Goal: Task Accomplishment & Management: Use online tool/utility

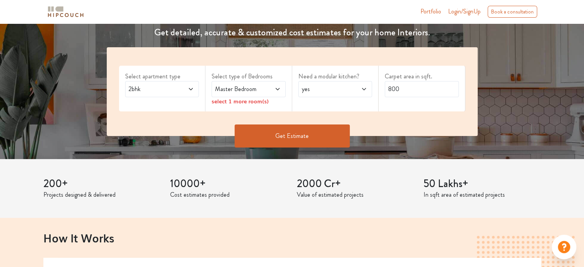
scroll to position [115, 0]
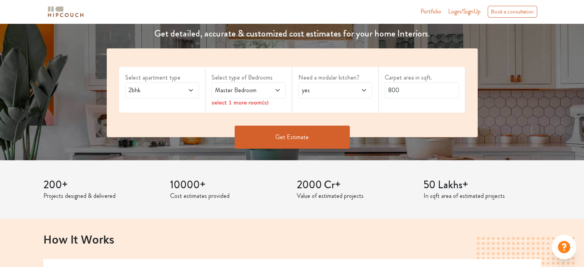
click at [153, 89] on span "2bhk" at bounding box center [152, 90] width 50 height 9
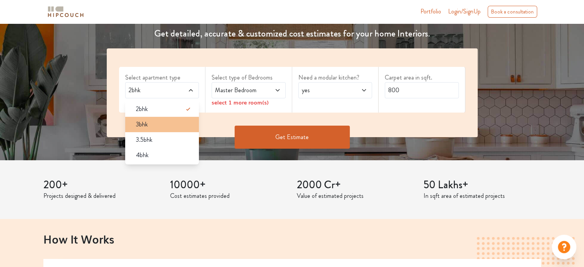
click at [151, 127] on div "3bhk" at bounding box center [165, 124] width 70 height 9
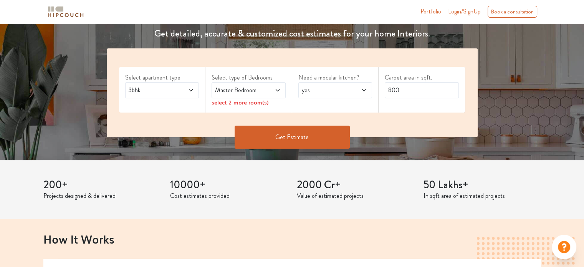
click at [250, 88] on span "Master Bedroom" at bounding box center [239, 90] width 50 height 9
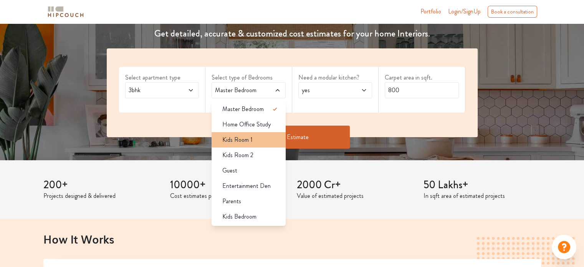
click at [248, 142] on span "Kids Room 1" at bounding box center [237, 139] width 30 height 9
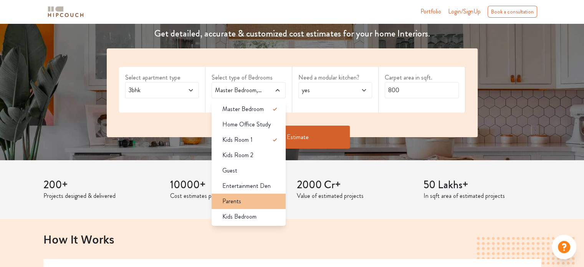
click at [247, 204] on div "Parents" at bounding box center [251, 201] width 70 height 9
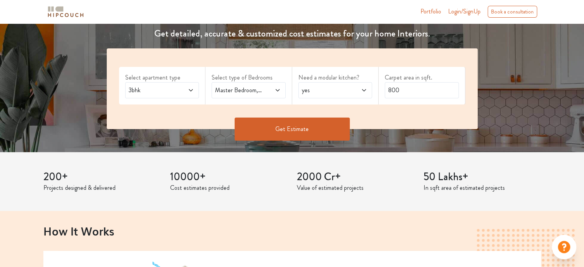
click at [310, 86] on span "yes" at bounding box center [325, 90] width 50 height 9
click at [259, 92] on span "Master Bedroom,Kids Room 1,Parents" at bounding box center [239, 90] width 50 height 9
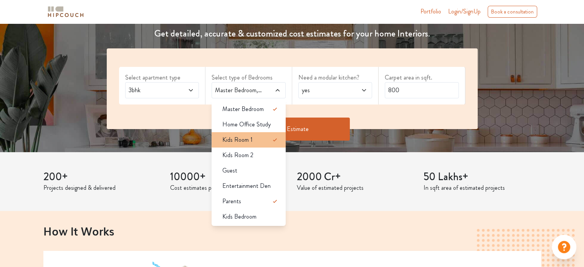
click at [252, 137] on span "Kids Room 1" at bounding box center [237, 139] width 30 height 9
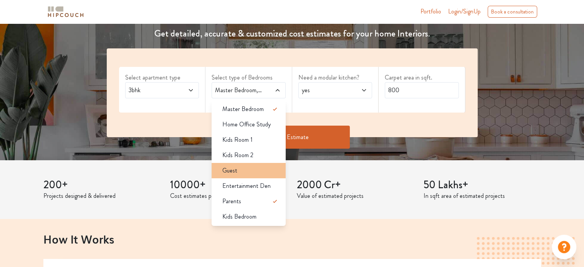
click at [241, 171] on div "Guest" at bounding box center [251, 170] width 70 height 9
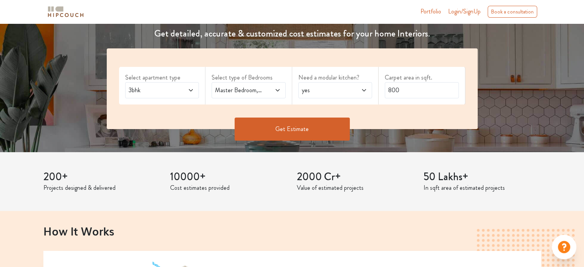
click at [313, 94] on span "yes" at bounding box center [325, 90] width 50 height 9
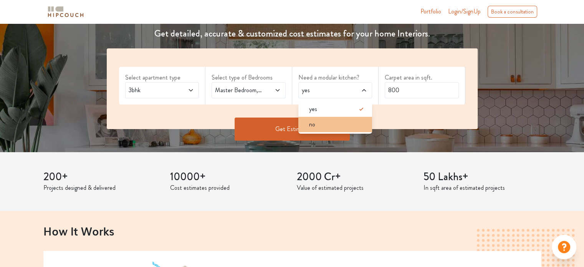
click at [323, 119] on li "no" at bounding box center [335, 124] width 74 height 15
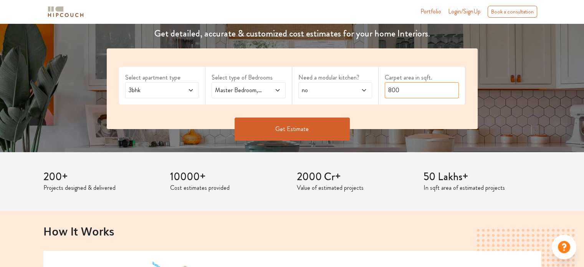
drag, startPoint x: 415, startPoint y: 90, endPoint x: 341, endPoint y: 107, distance: 75.6
click at [341, 107] on div "Select apartment type 3bhk Select type of Bedrooms Master Bedroom,Guest,Parents…" at bounding box center [292, 88] width 371 height 81
click at [352, 85] on div "no" at bounding box center [335, 90] width 74 height 16
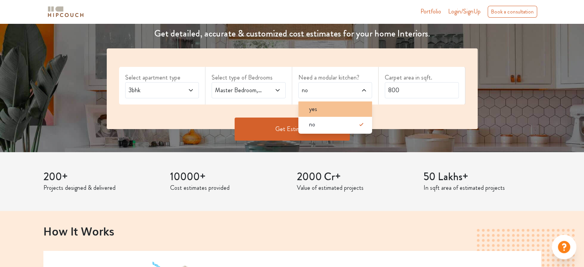
click at [328, 108] on div "yes" at bounding box center [338, 108] width 70 height 9
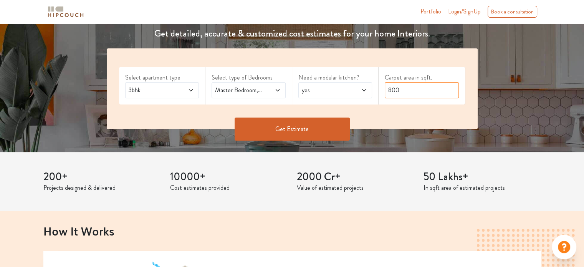
drag, startPoint x: 377, startPoint y: 95, endPoint x: 310, endPoint y: 94, distance: 66.4
click at [310, 94] on div "Select apartment type 3bhk Select type of Bedrooms Master Bedroom,Guest,Parents…" at bounding box center [292, 88] width 371 height 81
type input "1100"
click at [281, 126] on button "Get Estimate" at bounding box center [292, 129] width 115 height 23
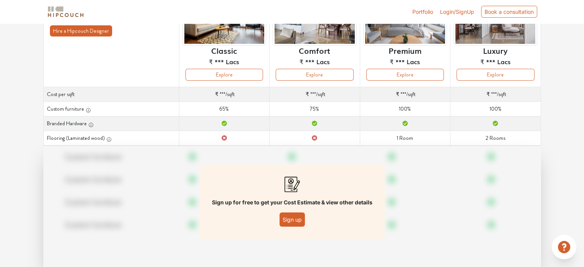
scroll to position [111, 0]
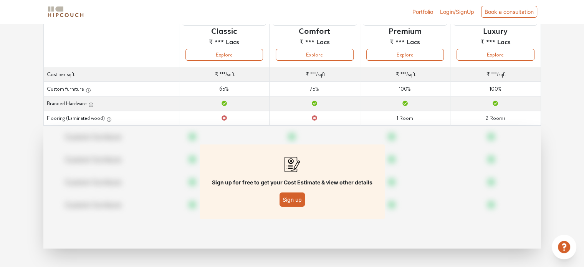
click at [297, 203] on button "Sign up" at bounding box center [292, 199] width 25 height 14
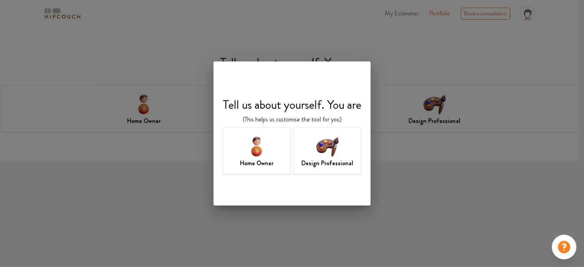
click at [319, 156] on img at bounding box center [327, 146] width 25 height 25
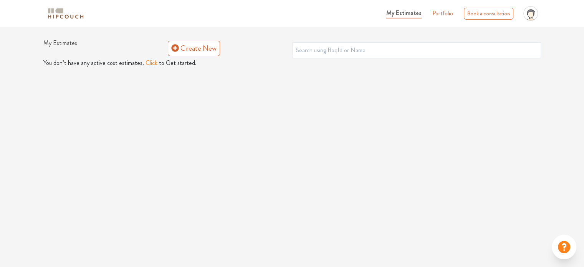
click at [171, 200] on div "My Estimates Portfolio Book a consultation profile pic Upload Boq Logout My Est…" at bounding box center [292, 133] width 584 height 267
click at [413, 11] on span "My Estimates" at bounding box center [403, 12] width 35 height 9
click at [445, 11] on link "Portfolio" at bounding box center [442, 13] width 21 height 9
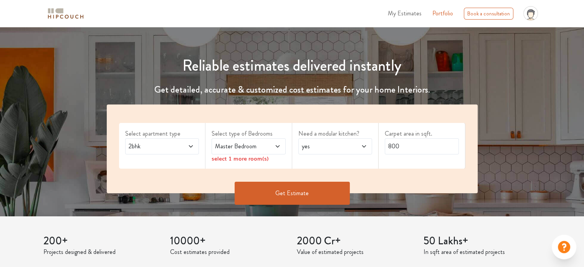
scroll to position [77, 0]
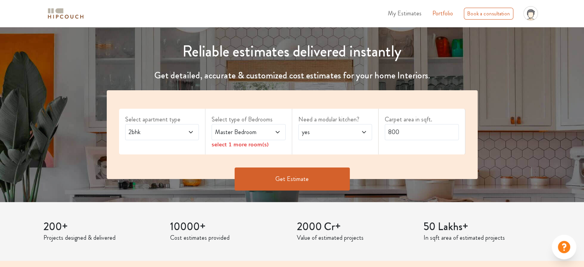
click at [167, 136] on span "2bhk" at bounding box center [152, 131] width 50 height 9
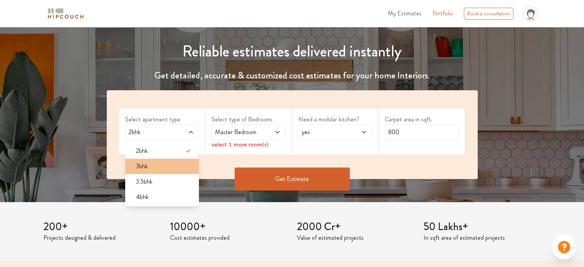
click at [144, 166] on span "3bhk" at bounding box center [142, 166] width 12 height 9
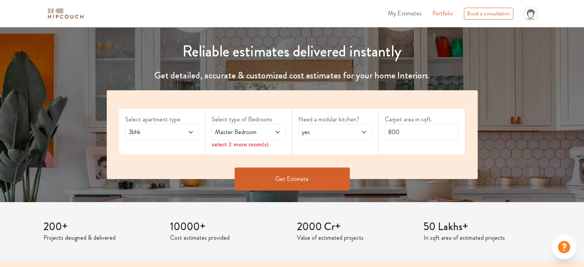
click at [254, 123] on label "Select type of Bedrooms" at bounding box center [249, 119] width 74 height 9
click at [252, 129] on span "Master Bedroom" at bounding box center [239, 131] width 50 height 9
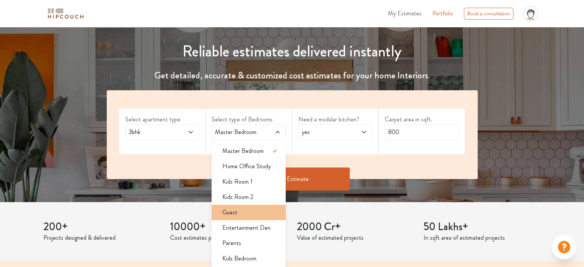
click at [241, 212] on div "Guest" at bounding box center [251, 212] width 70 height 9
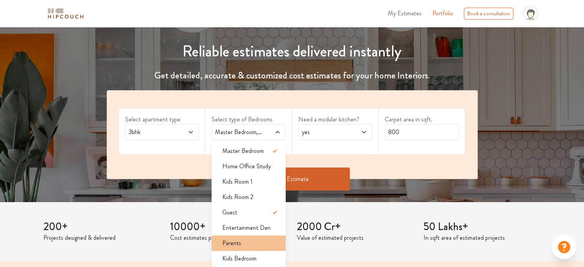
click at [239, 250] on li "Parents" at bounding box center [249, 242] width 74 height 15
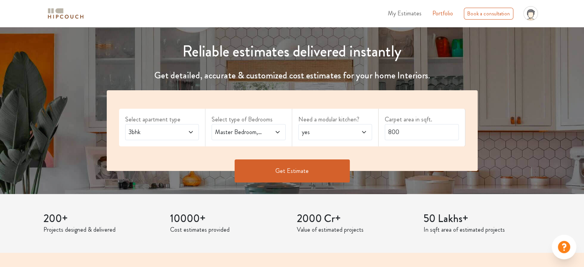
click at [327, 132] on span "yes" at bounding box center [325, 131] width 50 height 9
drag, startPoint x: 410, startPoint y: 129, endPoint x: 311, endPoint y: 133, distance: 98.4
click at [311, 133] on div "Select apartment type 3bhk Select type of Bedrooms Master Bedroom,Guest,Parents…" at bounding box center [292, 130] width 371 height 81
type input "1100"
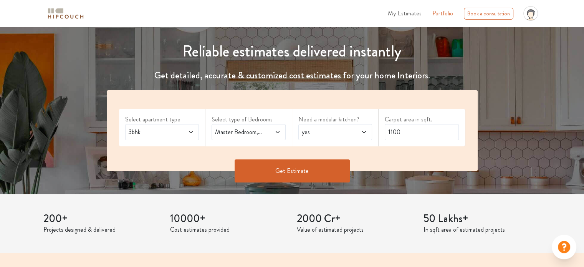
click at [337, 167] on button "Get Estimate" at bounding box center [292, 170] width 115 height 23
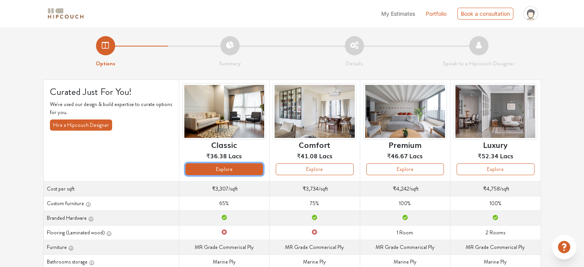
click at [227, 171] on button "Explore" at bounding box center [224, 169] width 78 height 12
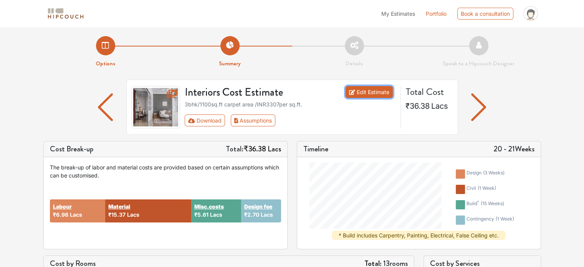
click at [366, 96] on link "Edit Estimate" at bounding box center [369, 92] width 47 height 12
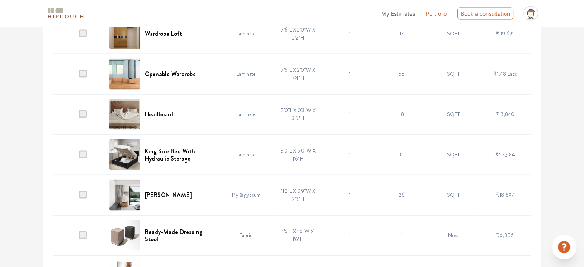
scroll to position [1613, 0]
